Goal: Navigation & Orientation: Find specific page/section

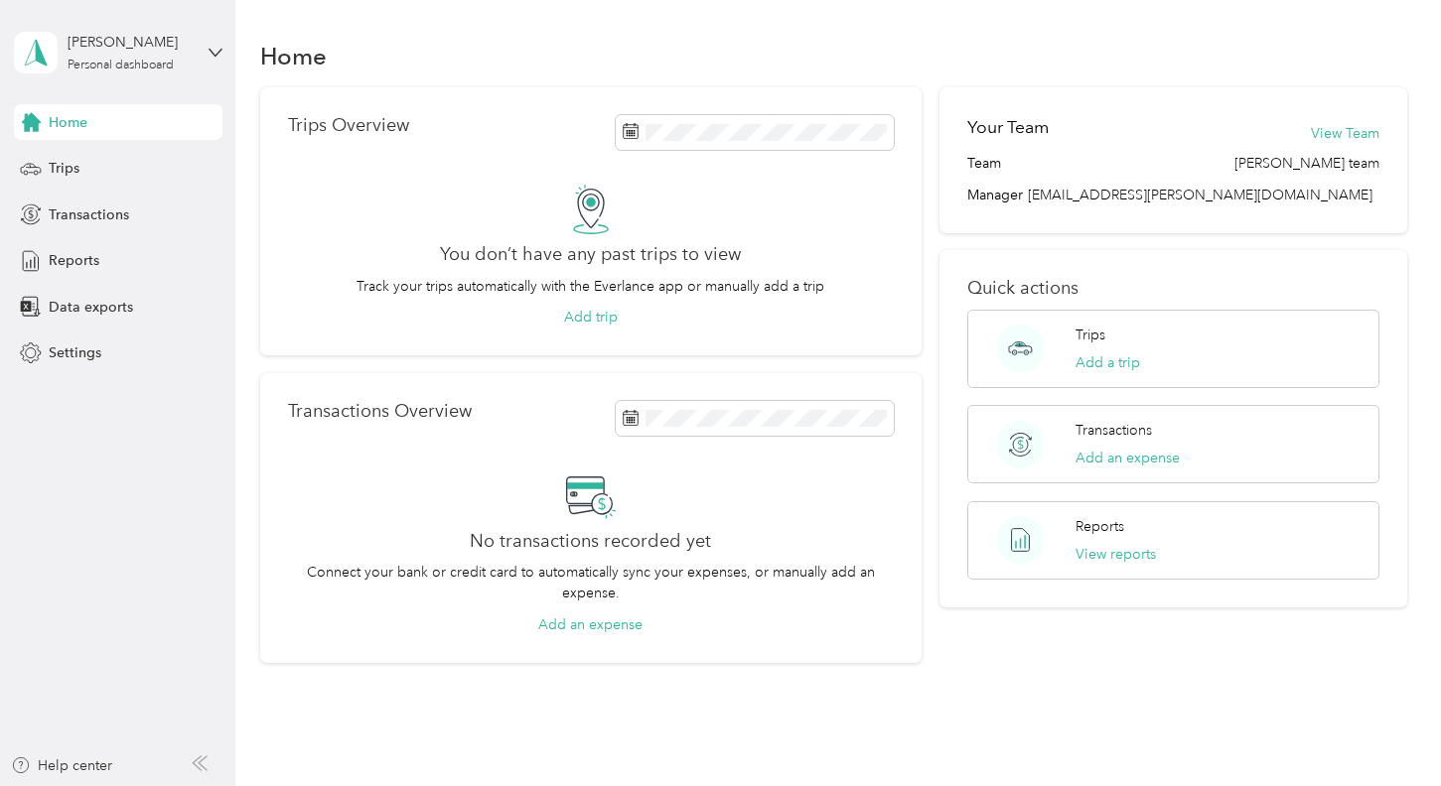
click at [408, 32] on div "Home Trips Overview You don’t have any past trips to view Track your trips auto…" at bounding box center [832, 385] width 1195 height 771
click at [112, 107] on div "Home" at bounding box center [118, 122] width 209 height 36
click at [46, 340] on div "Settings" at bounding box center [118, 354] width 209 height 36
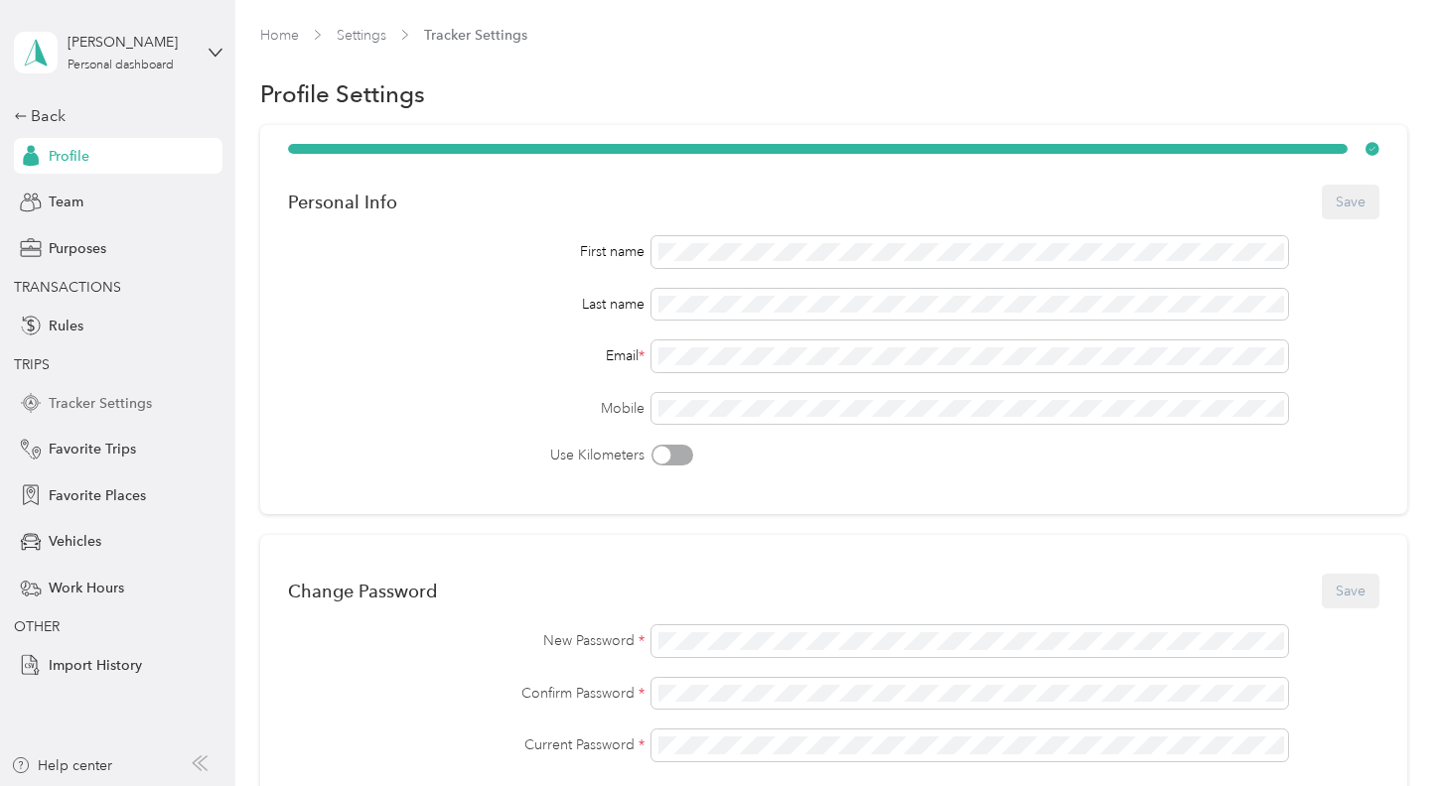
click at [85, 399] on span "Tracker Settings" at bounding box center [100, 403] width 103 height 21
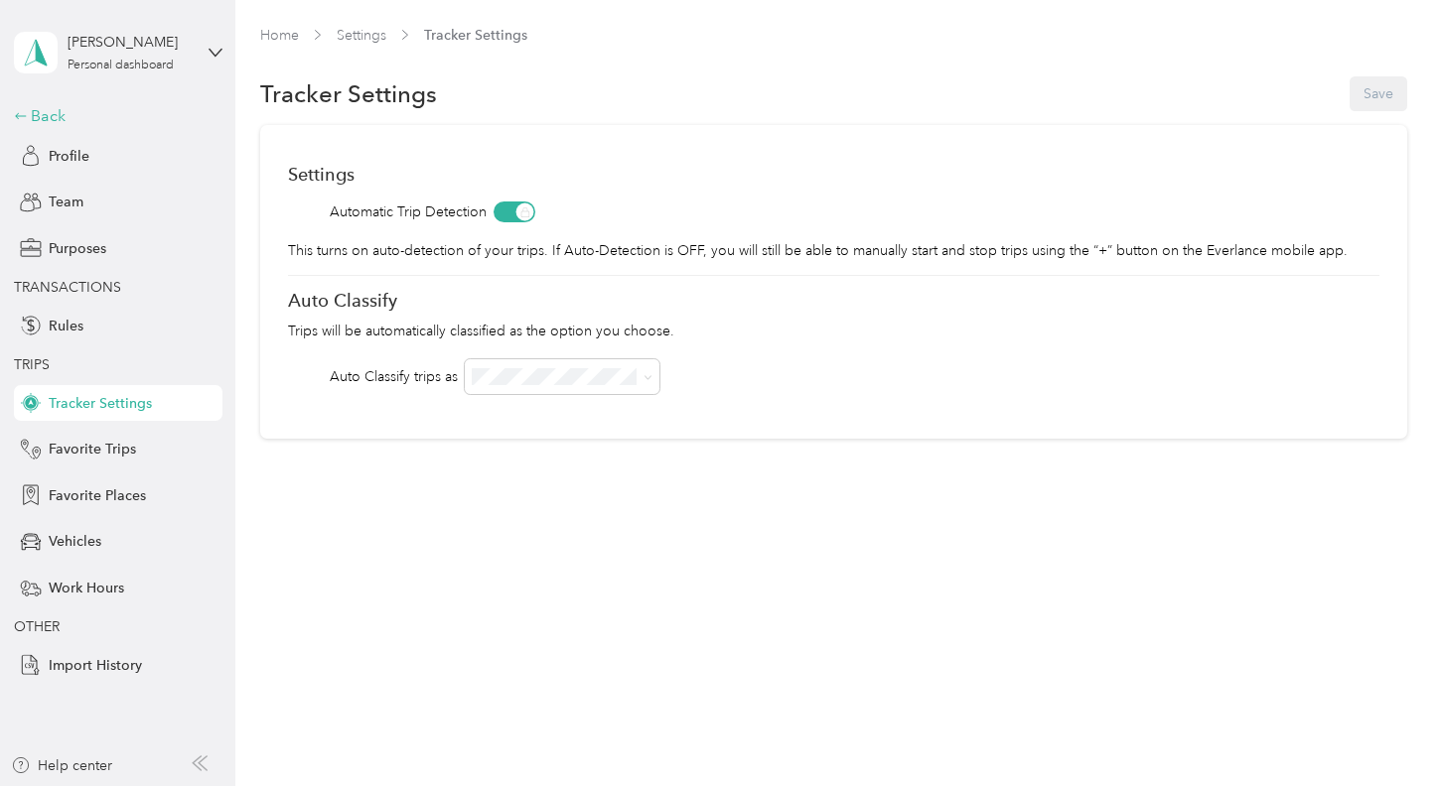
click at [43, 124] on div "Back" at bounding box center [113, 116] width 199 height 24
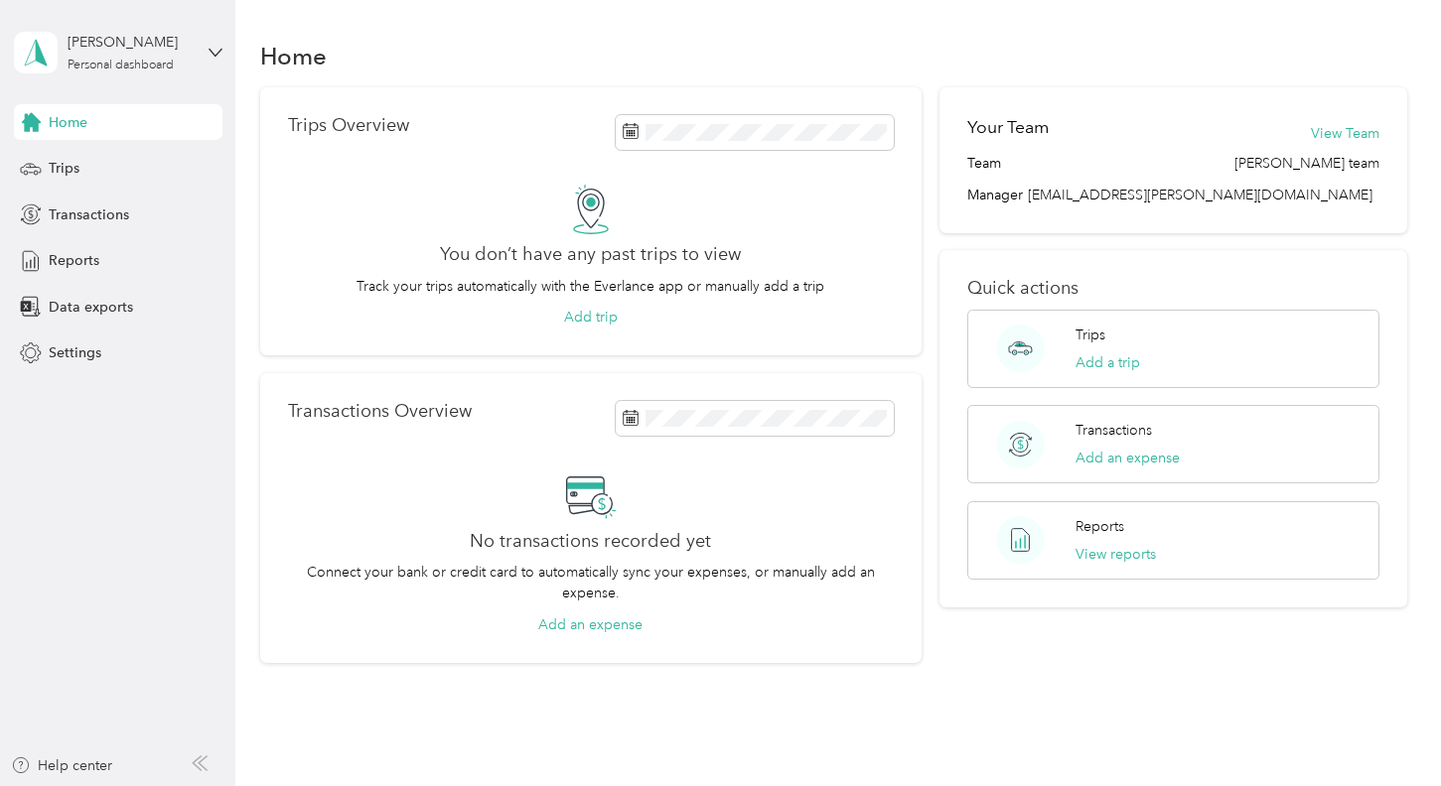
click at [43, 124] on div "Home" at bounding box center [118, 122] width 209 height 36
